Goal: Task Accomplishment & Management: Complete application form

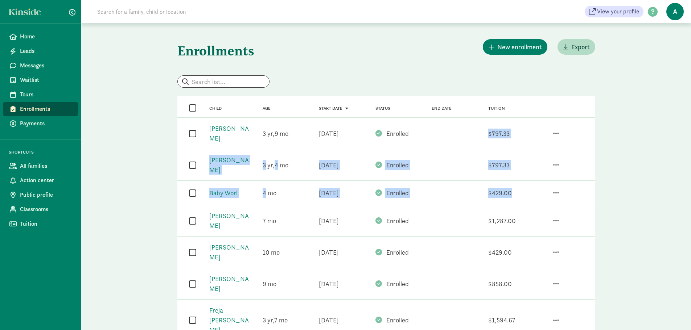
drag, startPoint x: 488, startPoint y: 132, endPoint x: 513, endPoint y: 187, distance: 59.9
click at [513, 187] on div "Tuition $429.00" at bounding box center [507, 193] width 56 height 16
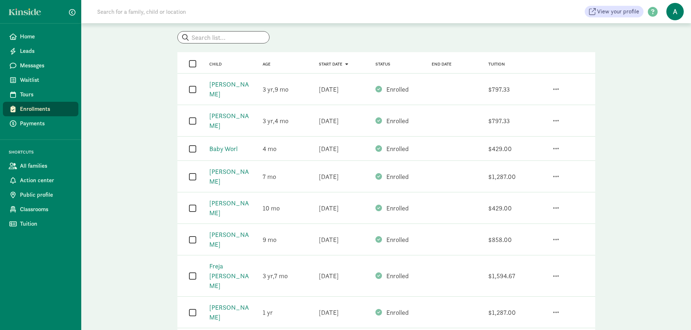
scroll to position [36, 0]
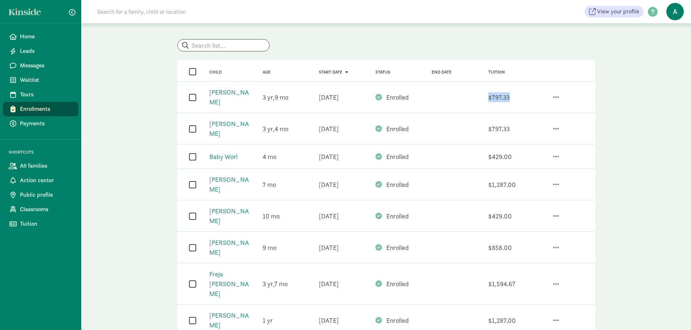
drag, startPoint x: 489, startPoint y: 95, endPoint x: 513, endPoint y: 95, distance: 23.2
click at [513, 95] on div "Tuition $797.33" at bounding box center [507, 98] width 56 height 16
drag, startPoint x: 508, startPoint y: 95, endPoint x: 485, endPoint y: 95, distance: 23.2
click at [485, 95] on div "Tuition $797.33" at bounding box center [507, 98] width 56 height 16
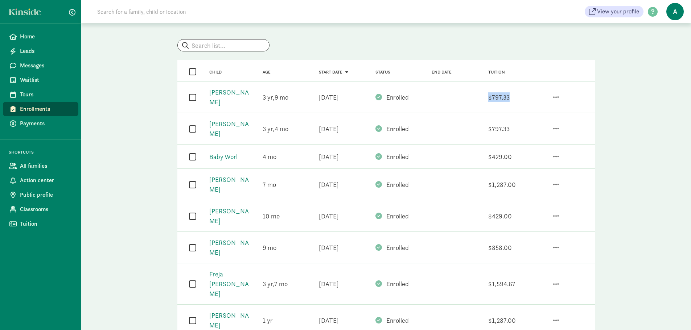
click at [496, 94] on div "$797.33" at bounding box center [498, 97] width 21 height 10
click at [553, 94] on span "button" at bounding box center [556, 97] width 6 height 7
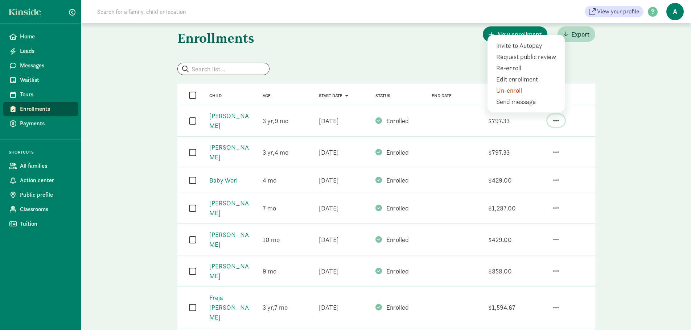
scroll to position [0, 0]
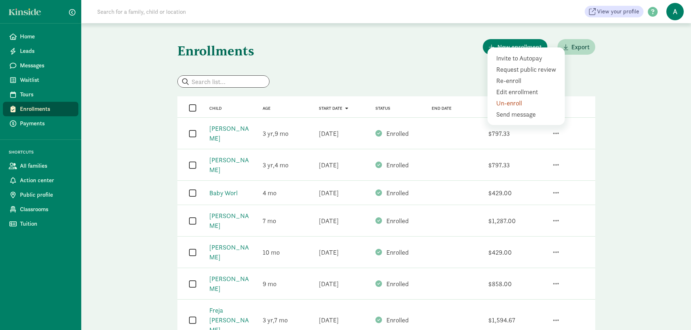
click at [393, 80] on div at bounding box center [386, 81] width 418 height 12
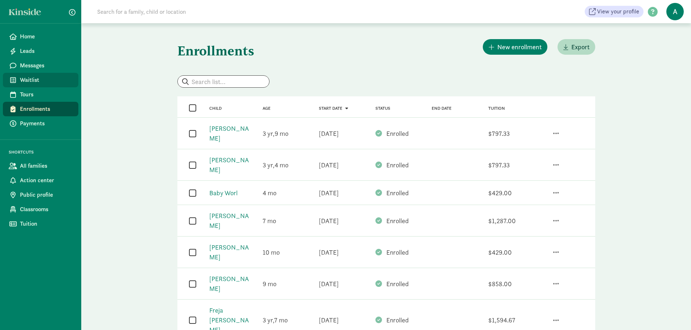
click at [41, 79] on span "Waitlist" at bounding box center [46, 80] width 53 height 9
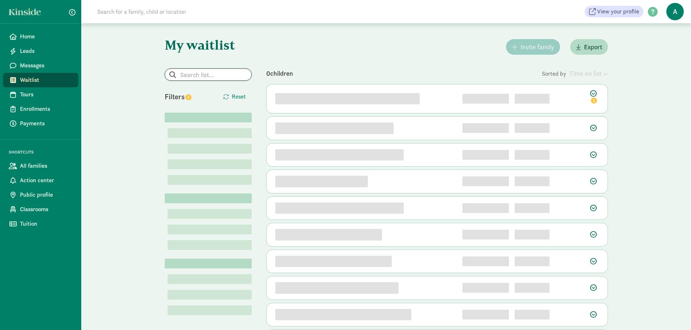
click at [208, 73] on input "search" at bounding box center [208, 75] width 86 height 12
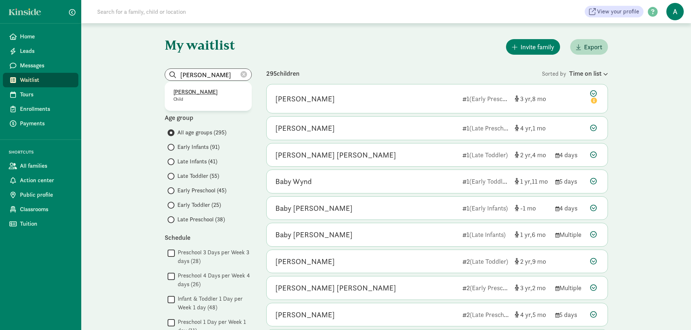
click at [192, 94] on p "[PERSON_NAME]" at bounding box center [208, 92] width 70 height 9
type input "[PERSON_NAME]"
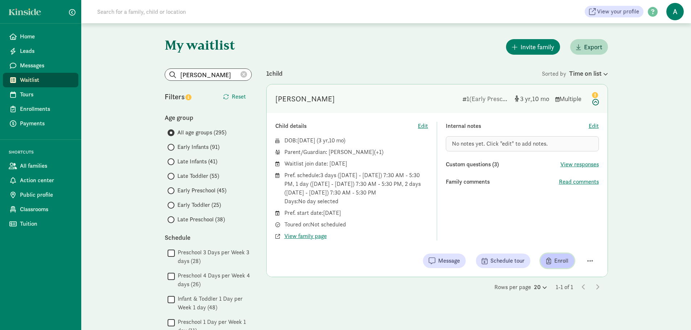
click at [551, 259] on span "button" at bounding box center [548, 261] width 5 height 7
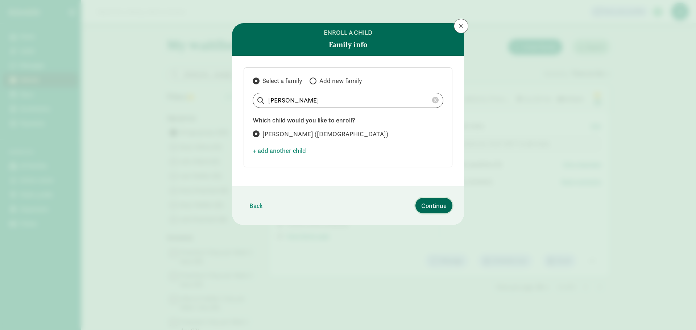
click at [437, 207] on span "Continue" at bounding box center [433, 206] width 25 height 10
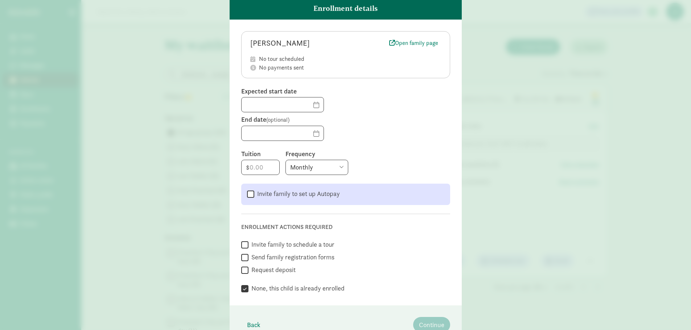
scroll to position [73, 0]
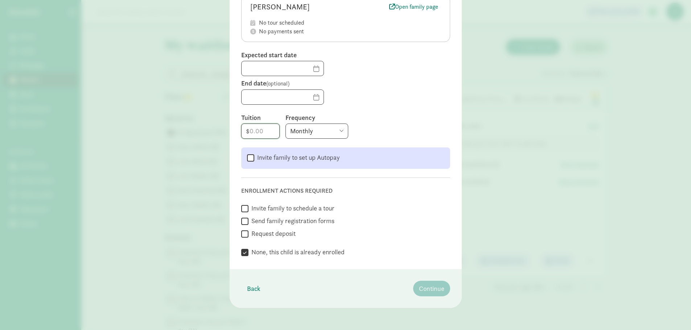
click at [263, 133] on input "number" at bounding box center [260, 131] width 38 height 15
click at [341, 132] on select "Monthly Weekly Every two weeks Annually" at bounding box center [316, 131] width 63 height 15
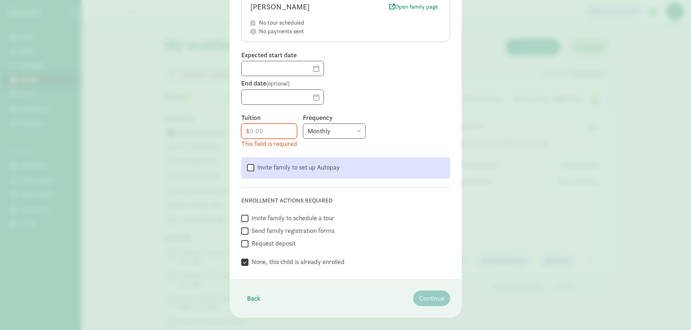
click at [402, 129] on div "Monthly Weekly Every two weeks Annually" at bounding box center [376, 131] width 147 height 15
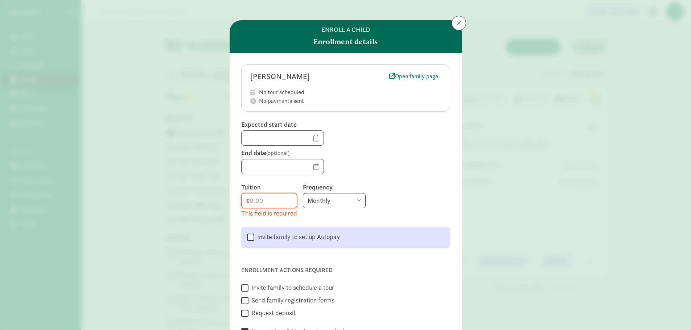
scroll to position [0, 0]
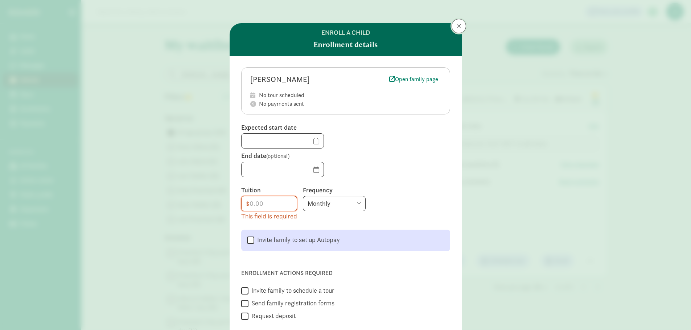
click at [460, 27] on button at bounding box center [458, 26] width 15 height 15
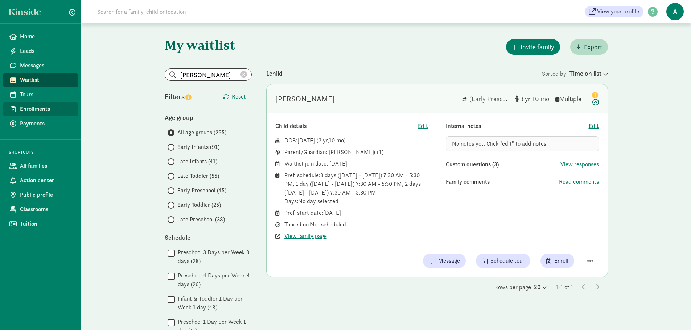
click at [37, 104] on link "Enrollments" at bounding box center [40, 109] width 75 height 15
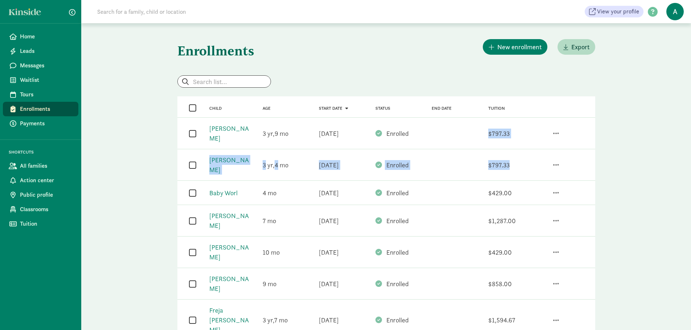
drag, startPoint x: 525, startPoint y: 161, endPoint x: 480, endPoint y: 128, distance: 55.8
click at [480, 128] on div "Tuition $797.33" at bounding box center [507, 134] width 56 height 16
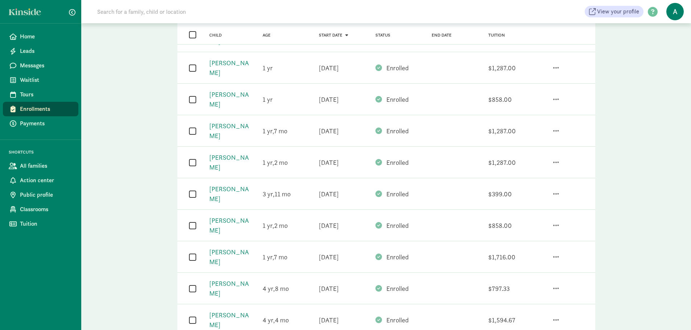
scroll to position [290, 0]
drag, startPoint x: 483, startPoint y: 201, endPoint x: 525, endPoint y: 202, distance: 42.1
click at [525, 280] on div "Tuition $797.33" at bounding box center [507, 288] width 56 height 16
click at [482, 280] on div "Tuition $797.33" at bounding box center [507, 288] width 56 height 16
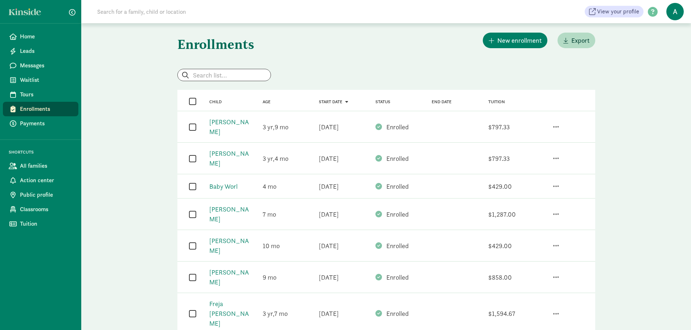
scroll to position [0, 0]
